Goal: Register for event/course

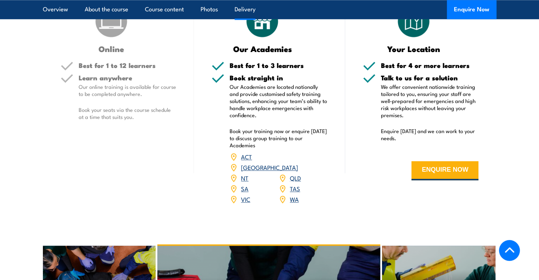
scroll to position [914, 0]
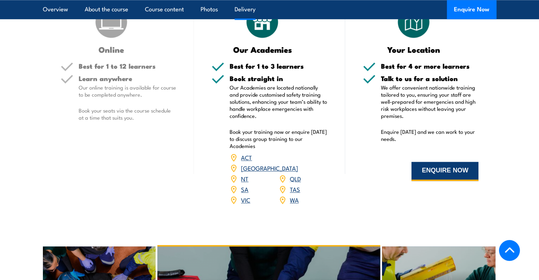
click at [434, 181] on button "ENQUIRE NOW" at bounding box center [444, 171] width 67 height 19
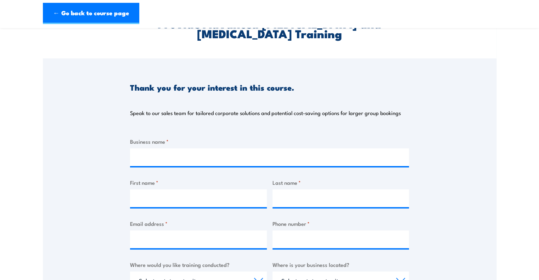
scroll to position [43, 0]
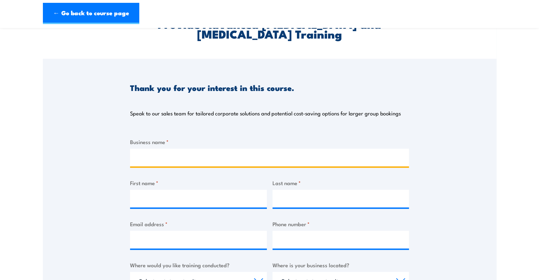
click at [226, 155] on input "Business name *" at bounding box center [269, 158] width 279 height 18
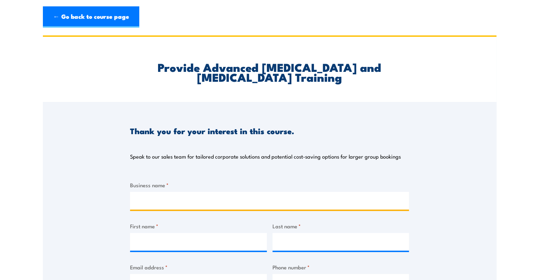
scroll to position [0, 0]
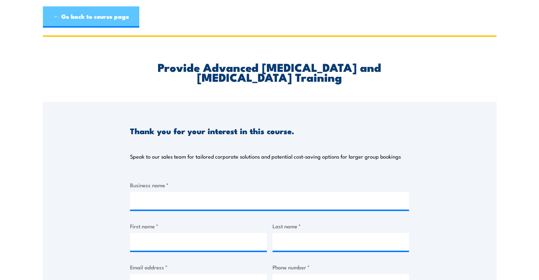
click at [93, 19] on link "← Go back to course page" at bounding box center [91, 16] width 96 height 21
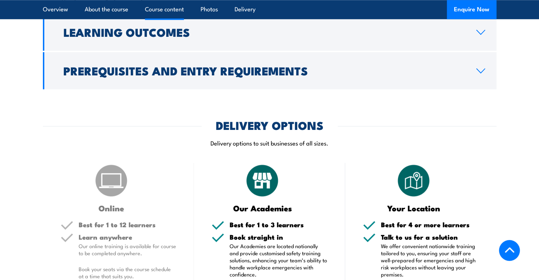
scroll to position [756, 0]
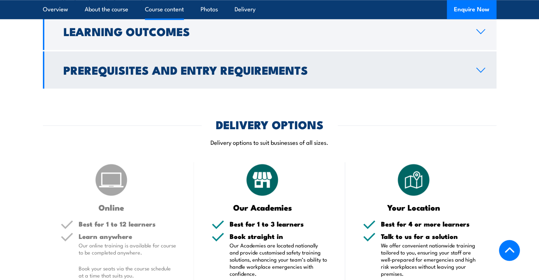
click at [215, 75] on h2 "Prerequisites and Entry Requirements" at bounding box center [263, 70] width 401 height 10
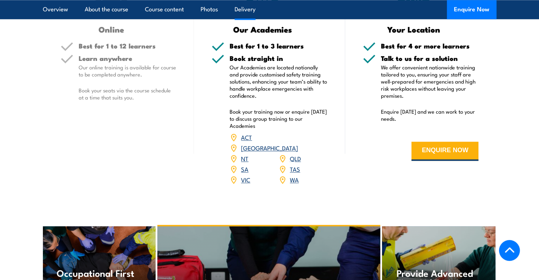
scroll to position [985, 0]
click at [294, 184] on link "WA" at bounding box center [294, 180] width 9 height 8
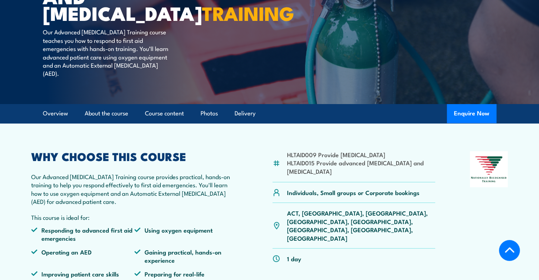
scroll to position [142, 0]
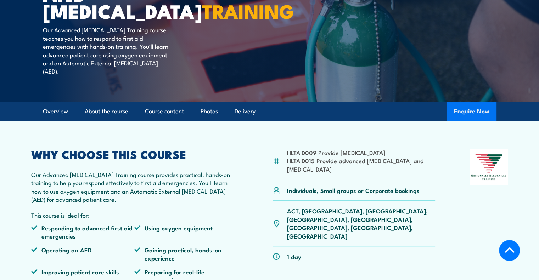
click at [471, 116] on button "Enquire Now" at bounding box center [472, 111] width 50 height 19
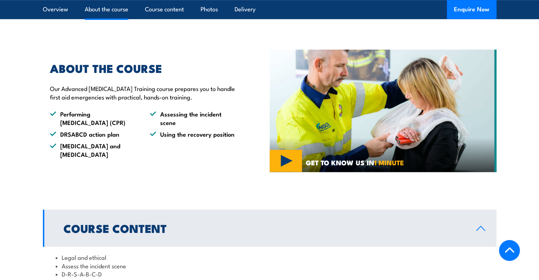
scroll to position [425, 0]
